Goal: Navigation & Orientation: Find specific page/section

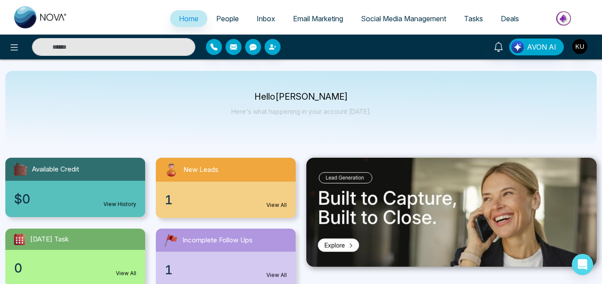
select select "*"
click at [235, 206] on div "1 View All" at bounding box center [226, 200] width 140 height 36
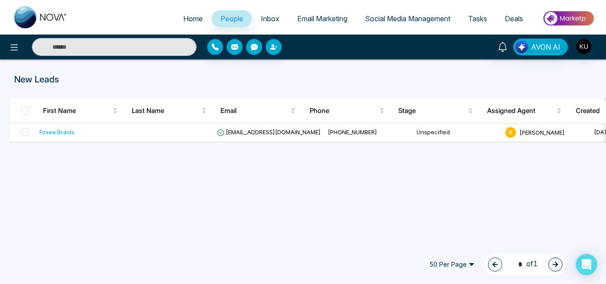
select select "*"
